Goal: Check status

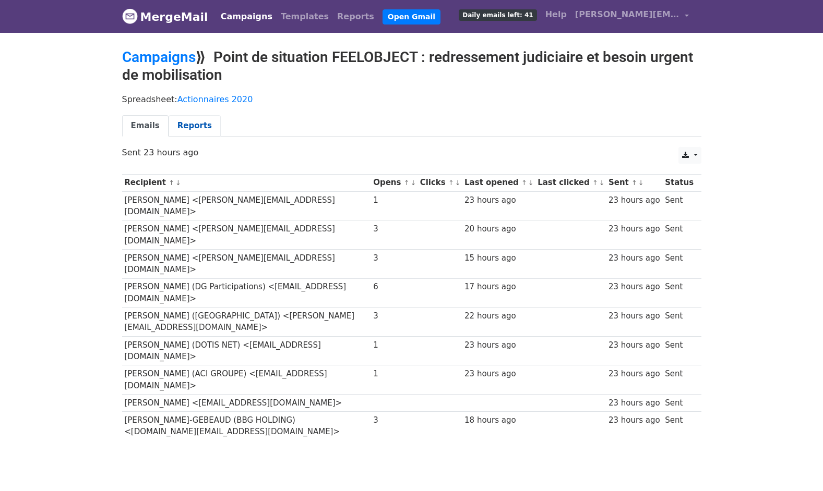
click at [183, 126] on link "Reports" at bounding box center [195, 125] width 52 height 21
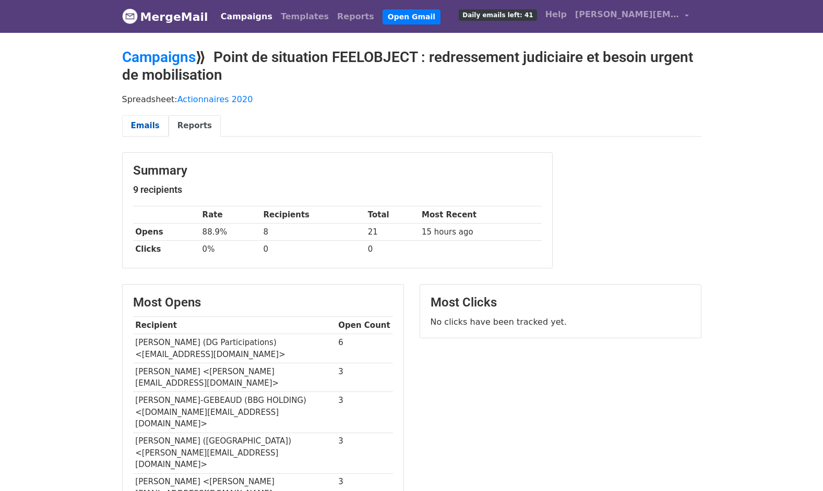
click at [146, 121] on link "Emails" at bounding box center [145, 125] width 46 height 21
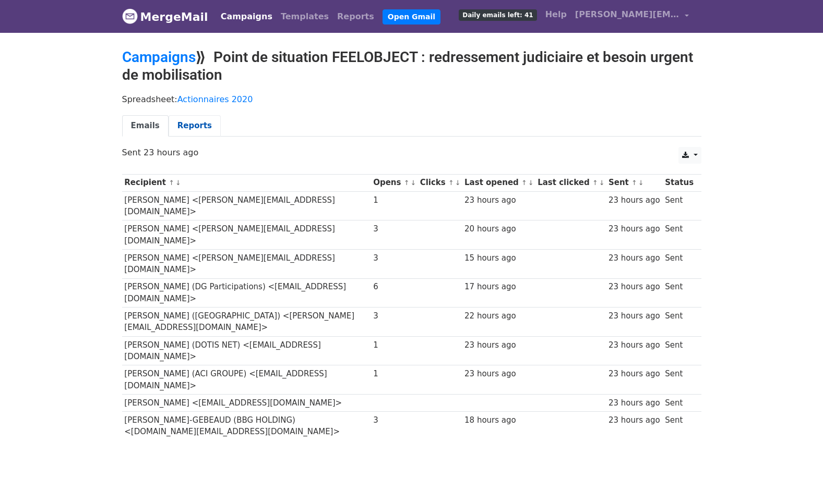
click at [194, 122] on link "Reports" at bounding box center [195, 125] width 52 height 21
